Goal: Information Seeking & Learning: Learn about a topic

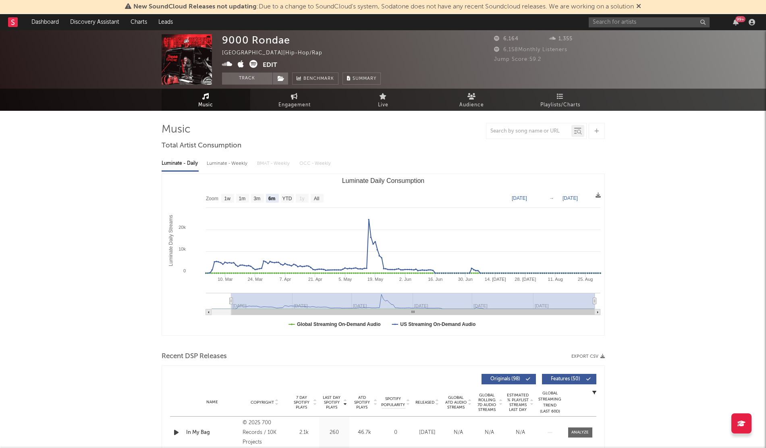
select select "6m"
click at [610, 31] on div "9000 Rondae [GEOGRAPHIC_DATA] | Hip-Hop/Rap Edit Track Benchmark Summary 6,164 …" at bounding box center [383, 59] width 766 height 58
click at [606, 26] on input "text" at bounding box center [648, 22] width 121 height 10
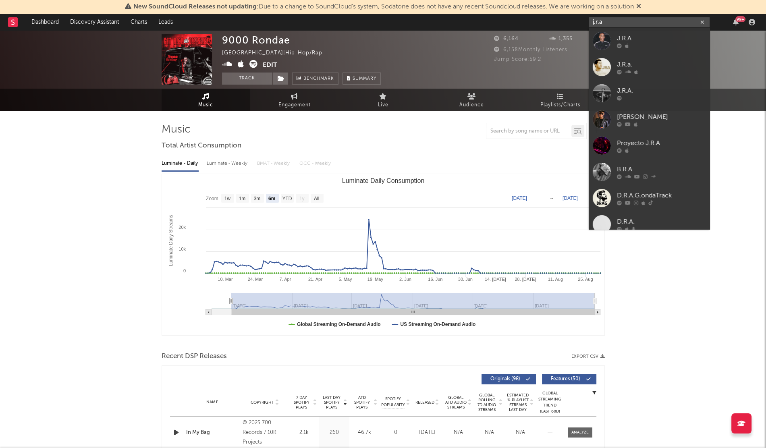
type input "j.r.a"
drag, startPoint x: 625, startPoint y: 41, endPoint x: 640, endPoint y: 46, distance: 16.3
click at [640, 46] on div at bounding box center [661, 45] width 89 height 5
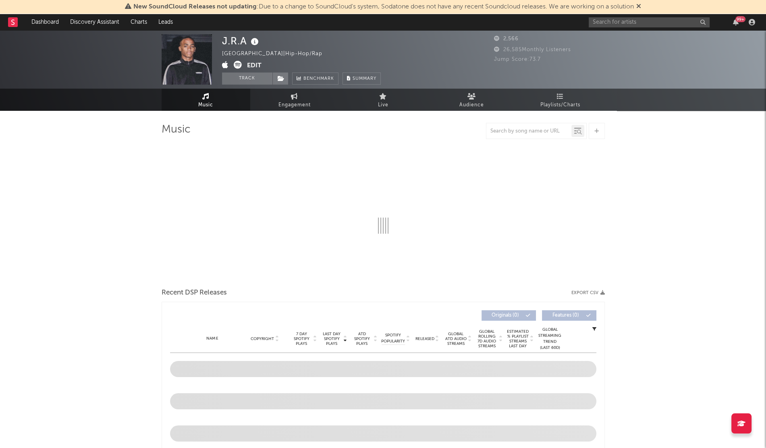
select select "1w"
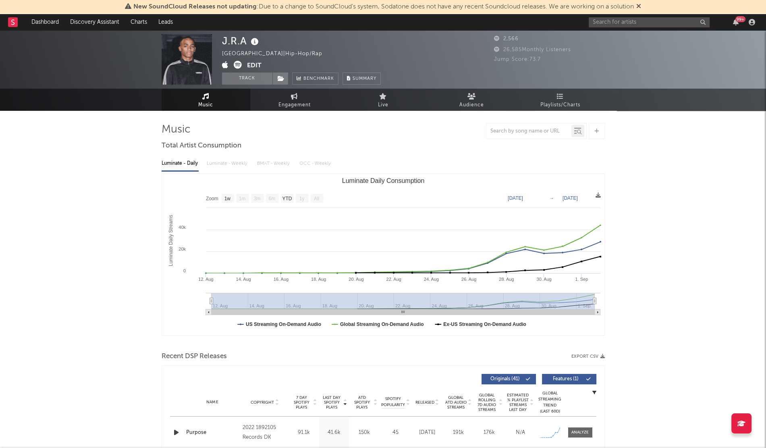
click at [239, 43] on div "J.R.A" at bounding box center [241, 40] width 39 height 13
click at [252, 43] on icon at bounding box center [255, 41] width 12 height 11
click at [236, 42] on div "J.R.A" at bounding box center [241, 40] width 39 height 13
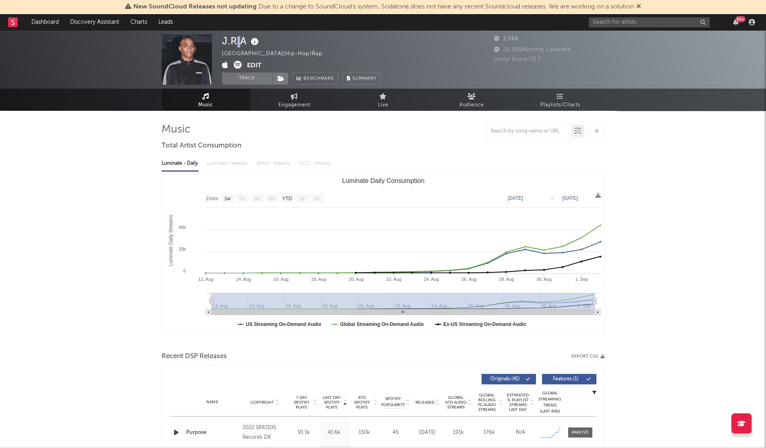
click at [236, 42] on div "J.R.A" at bounding box center [241, 40] width 39 height 13
click at [306, 96] on link "Engagement" at bounding box center [294, 100] width 89 height 22
select select "1w"
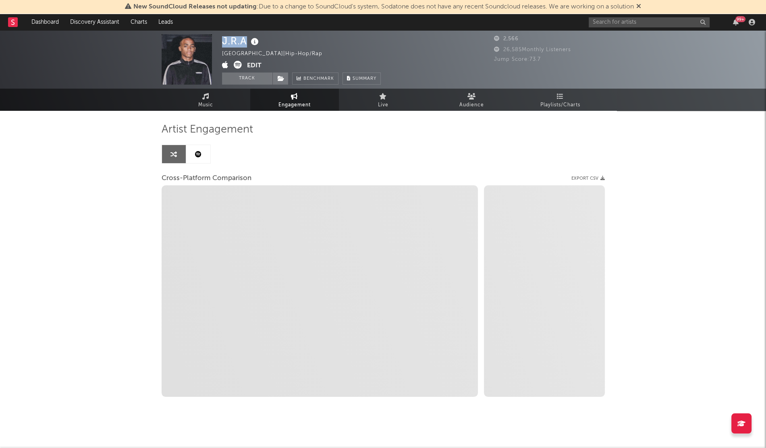
select select "1m"
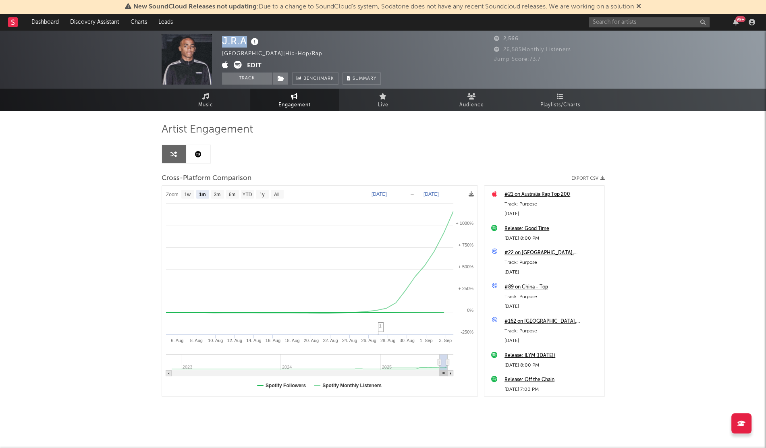
scroll to position [5, 0]
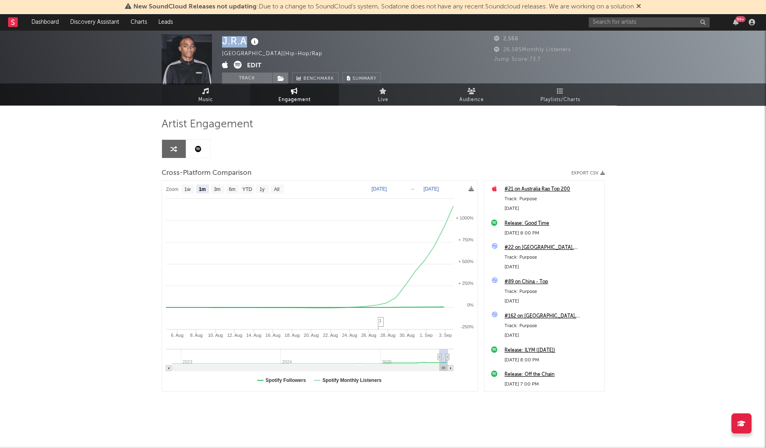
click at [215, 100] on link "Music" at bounding box center [206, 94] width 89 height 22
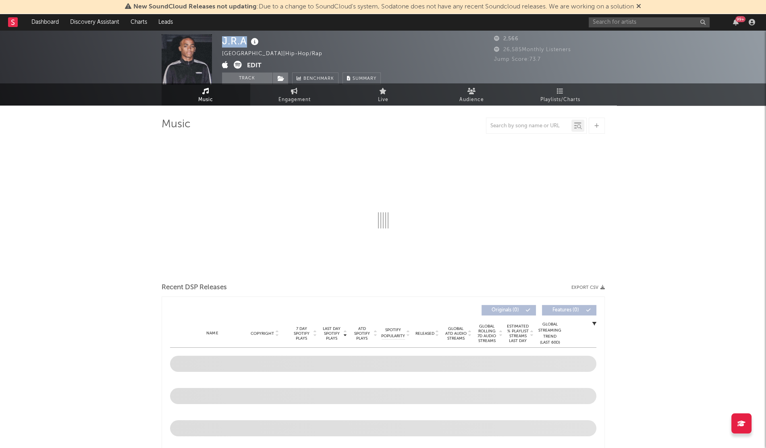
select select "1w"
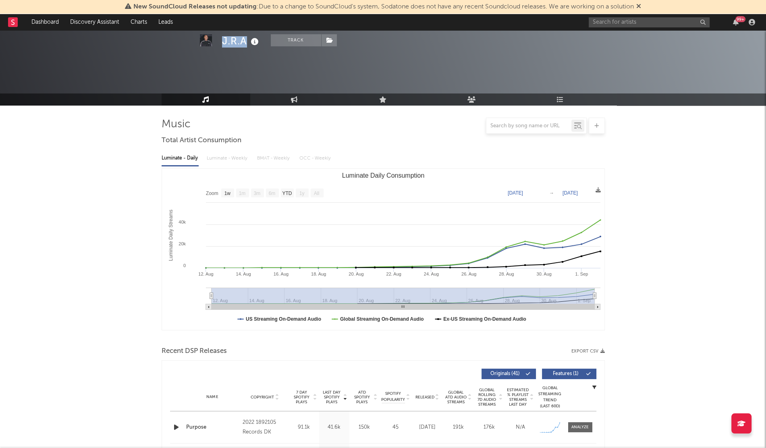
scroll to position [174, 0]
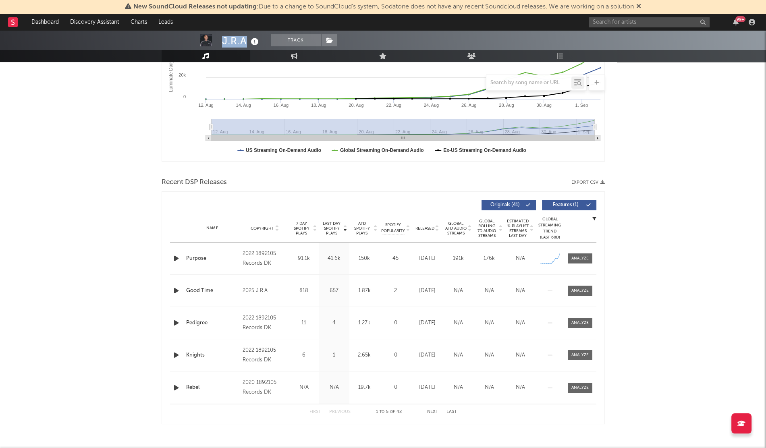
click at [176, 257] on icon "button" at bounding box center [176, 258] width 8 height 10
click at [177, 259] on icon "button" at bounding box center [176, 258] width 8 height 10
click at [179, 257] on icon "button" at bounding box center [176, 258] width 8 height 10
click at [178, 256] on icon "button" at bounding box center [176, 258] width 8 height 10
